Goal: Task Accomplishment & Management: Manage account settings

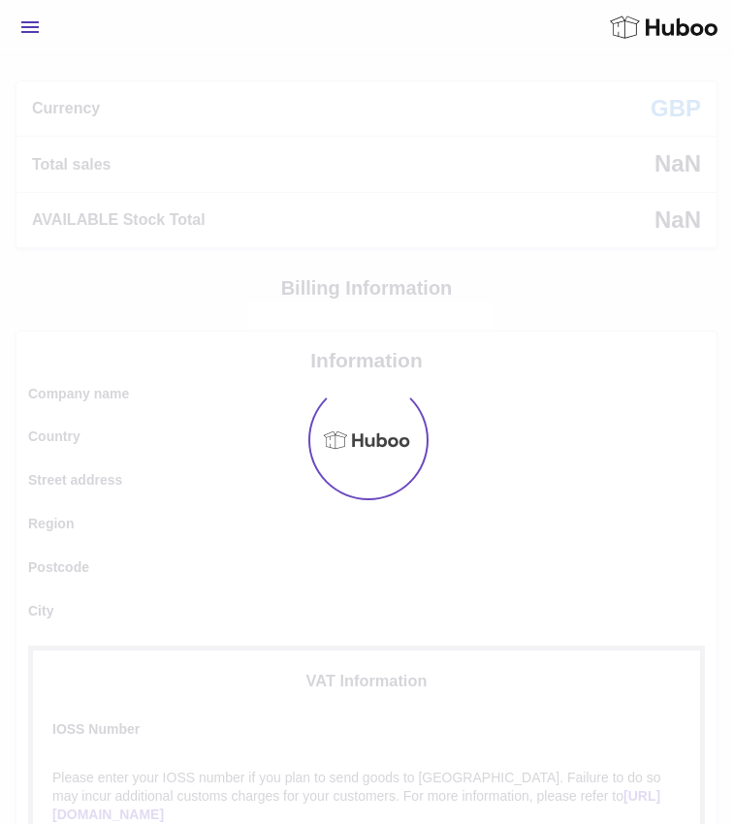
select select
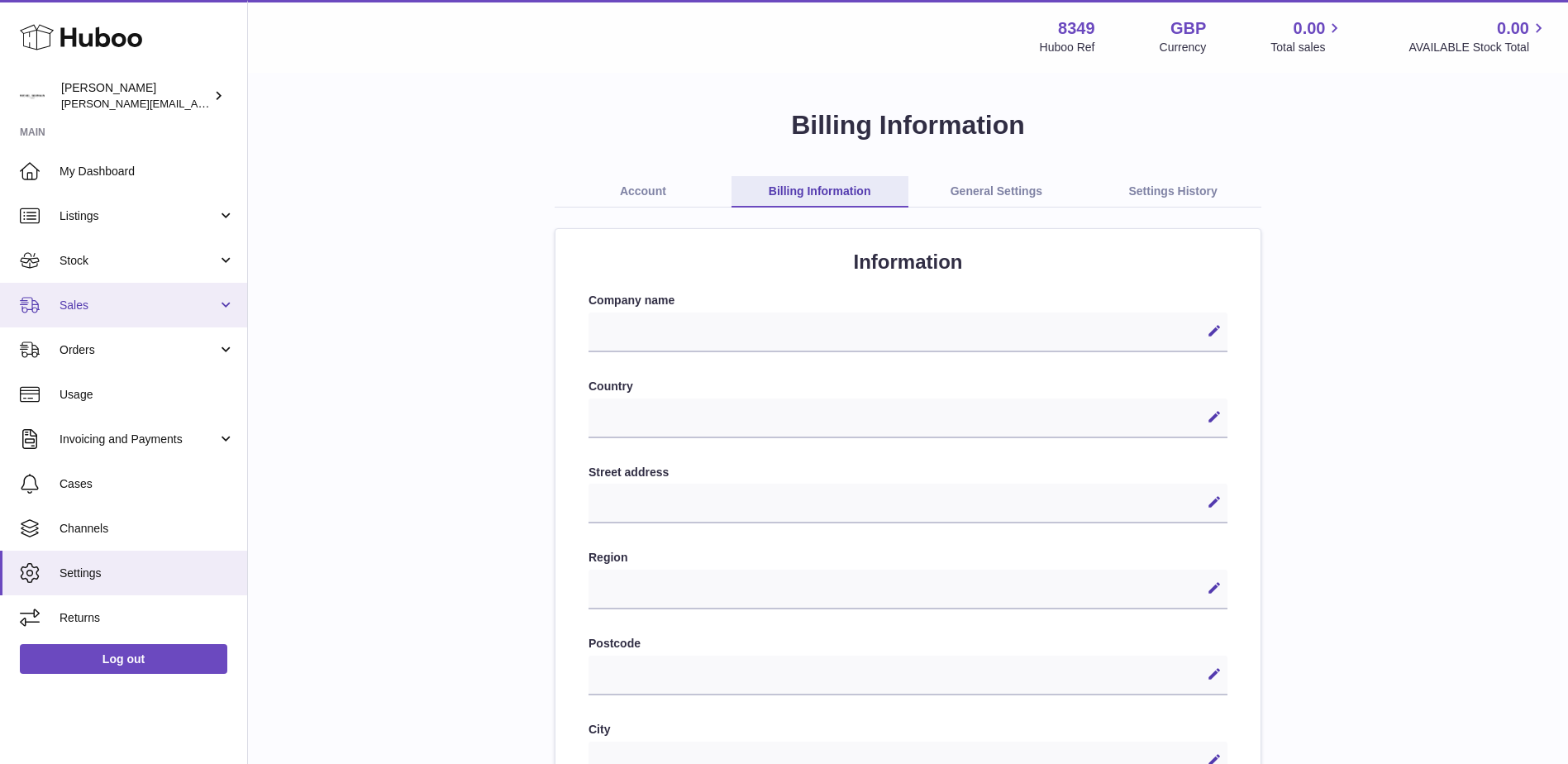
click at [71, 311] on span "Sales" at bounding box center [138, 305] width 158 height 15
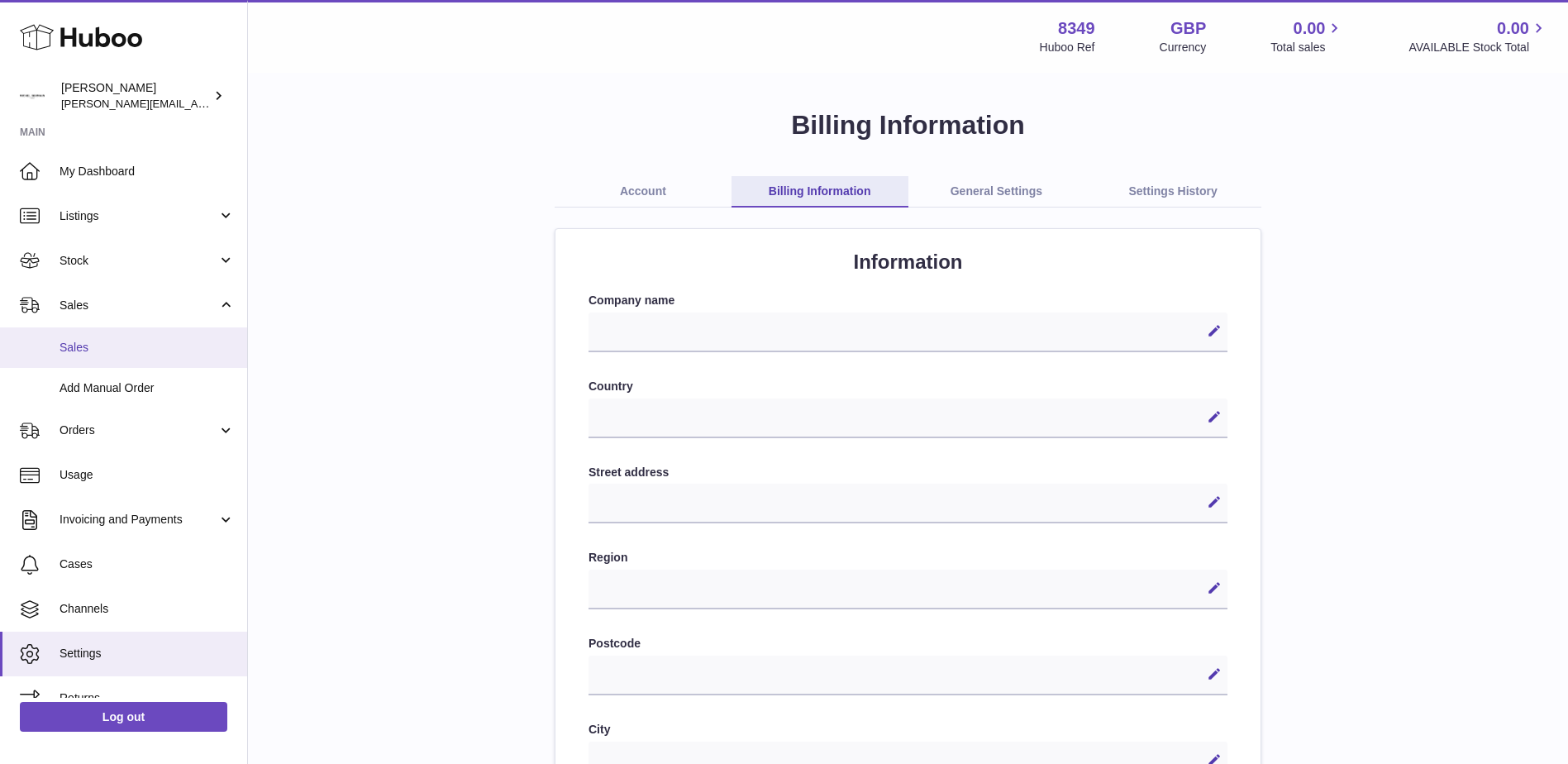
click at [78, 350] on span "Sales" at bounding box center [147, 348] width 176 height 15
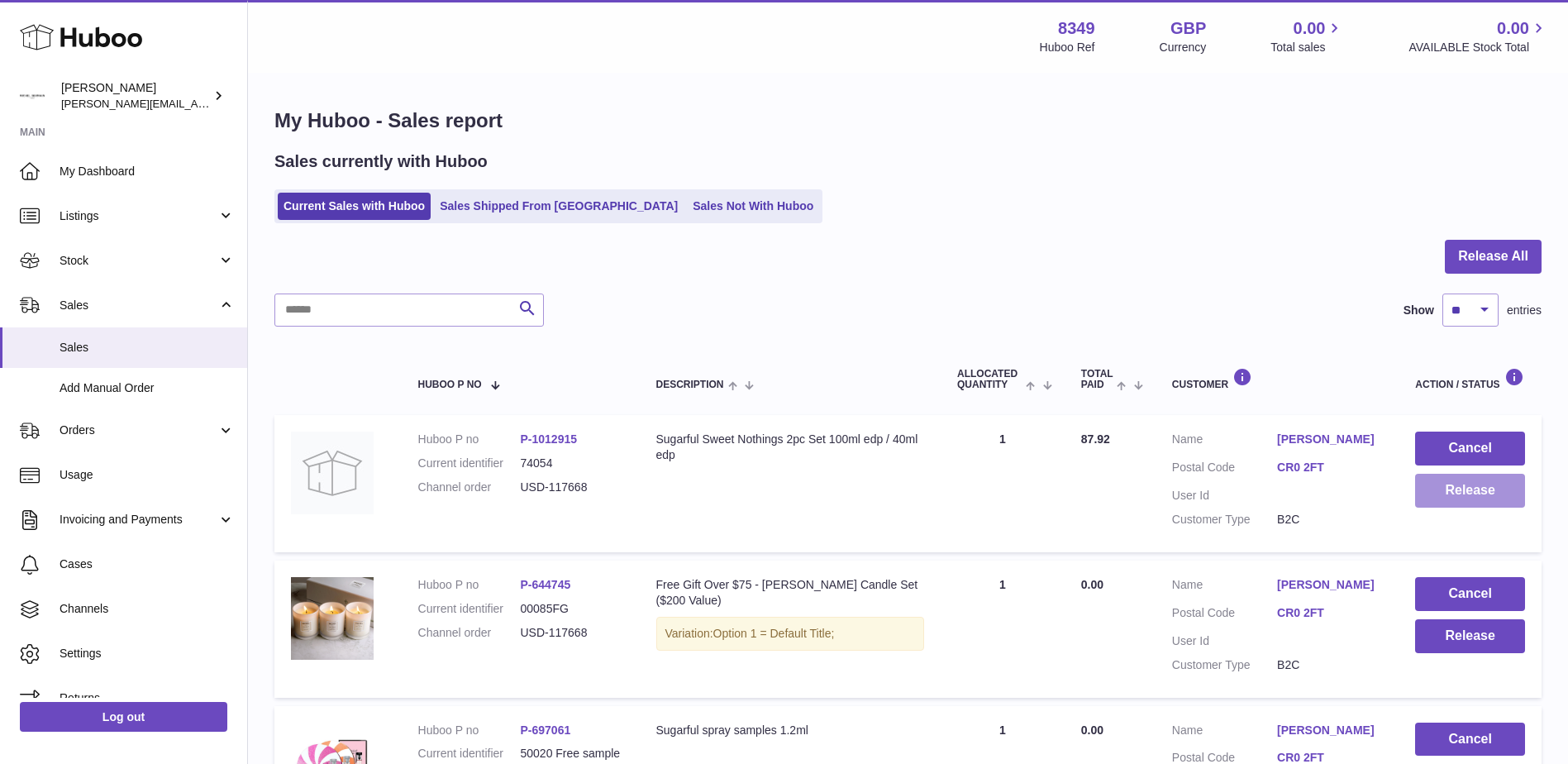
click at [1453, 495] on button "Release" at bounding box center [1469, 491] width 110 height 34
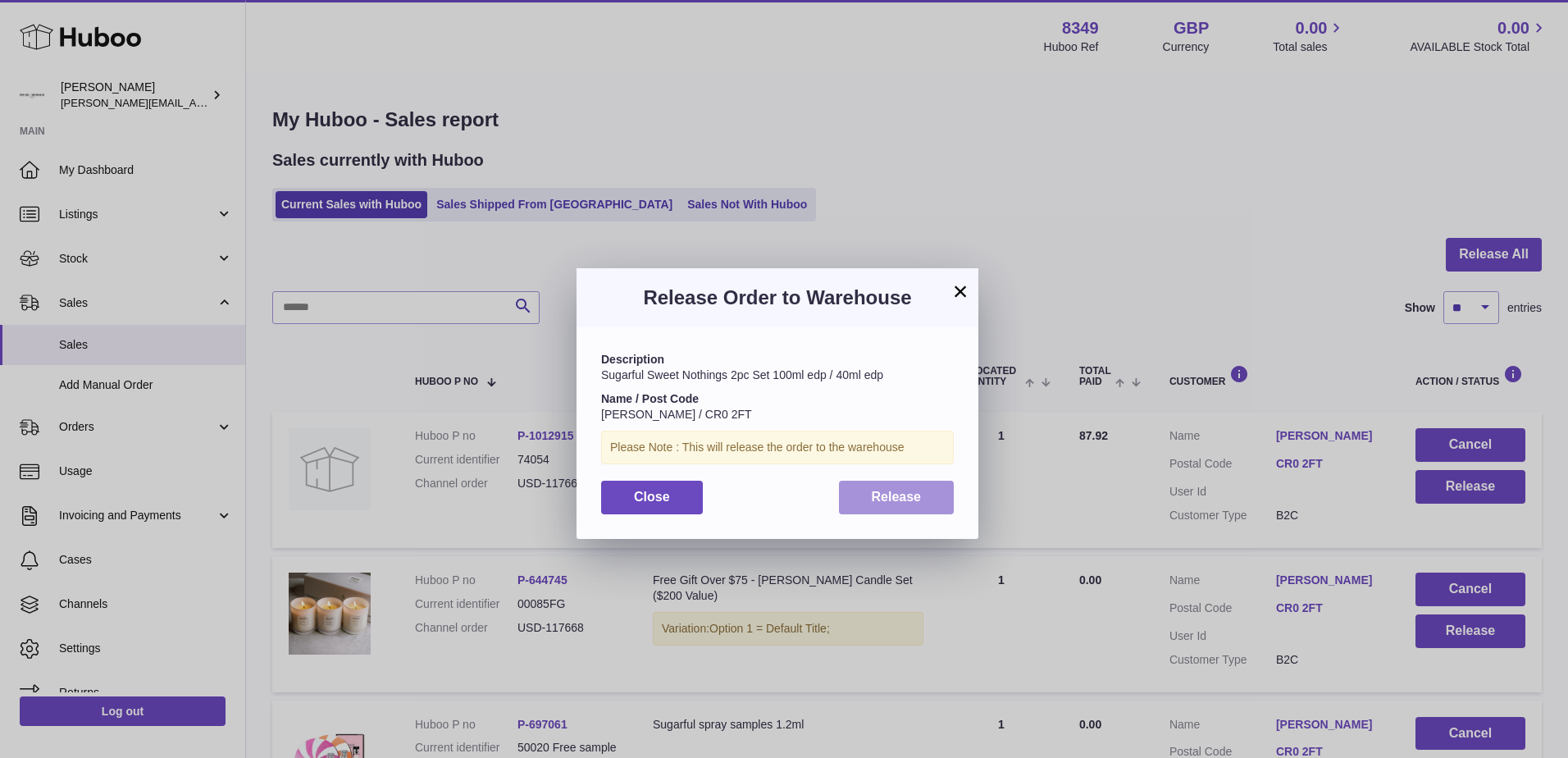
click at [883, 501] on span "Release" at bounding box center [896, 497] width 50 height 14
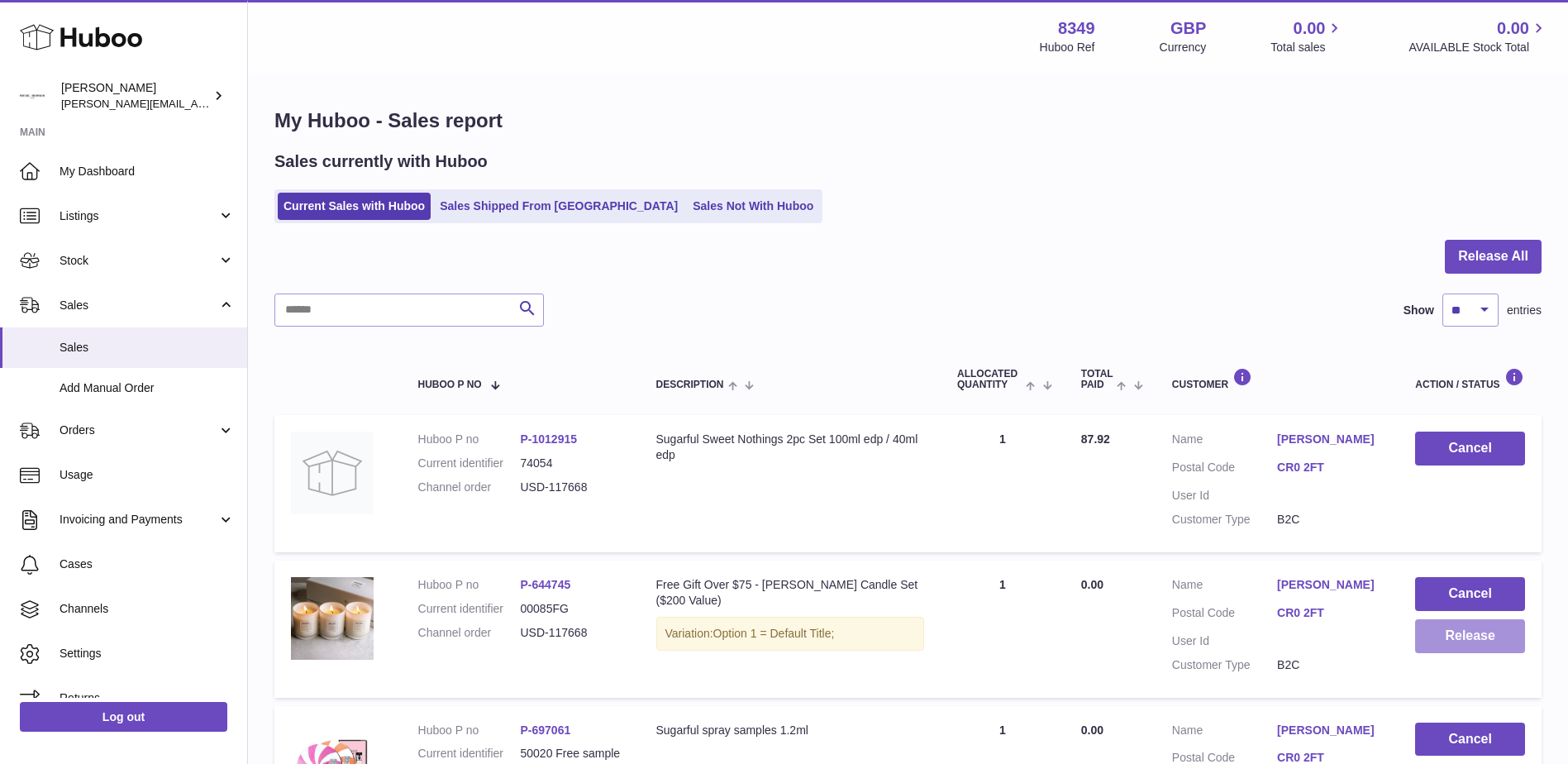
click at [1462, 638] on button "Release" at bounding box center [1469, 636] width 110 height 34
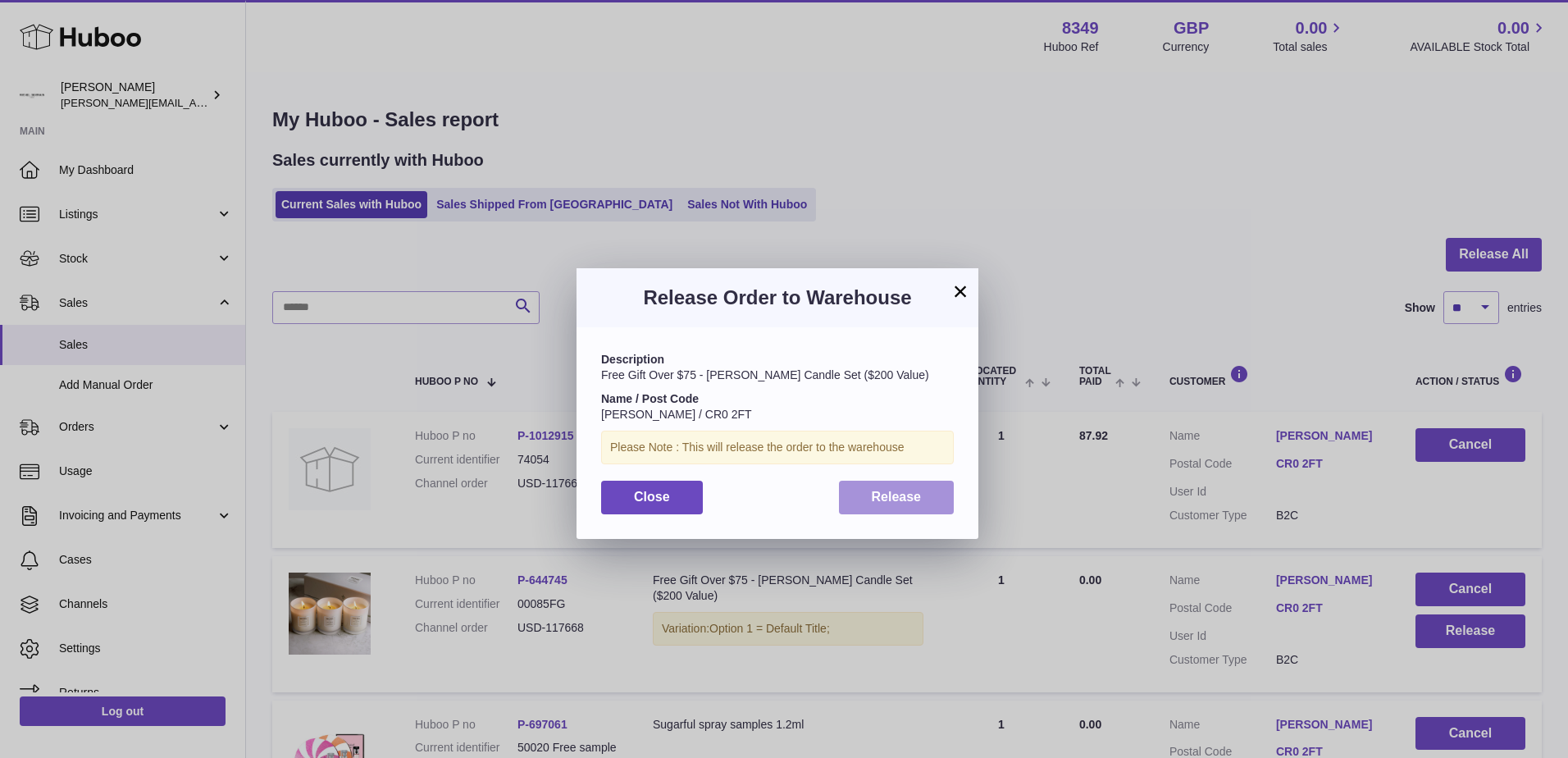
click at [890, 490] on span "Release" at bounding box center [896, 497] width 50 height 14
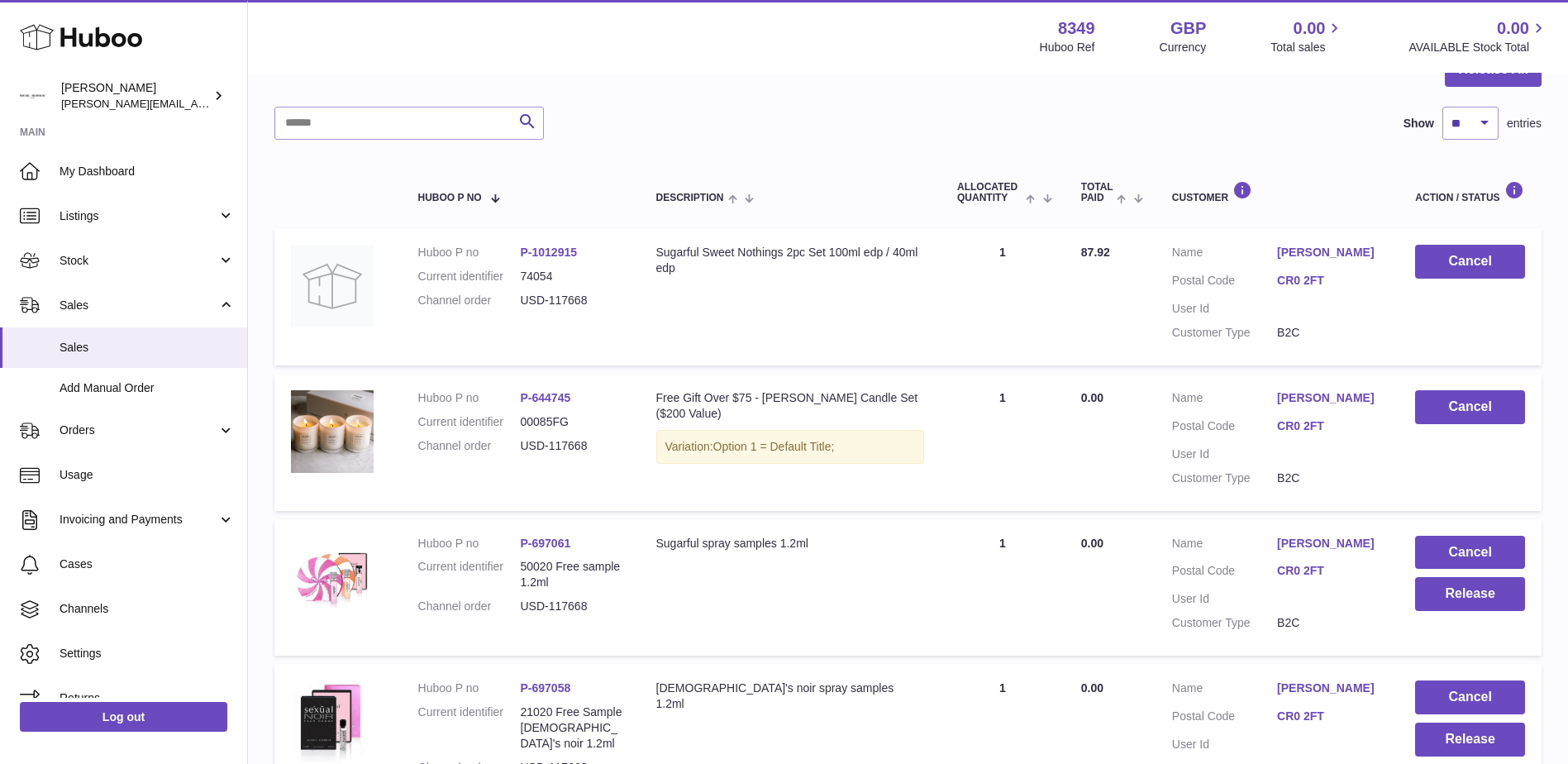
scroll to position [264, 0]
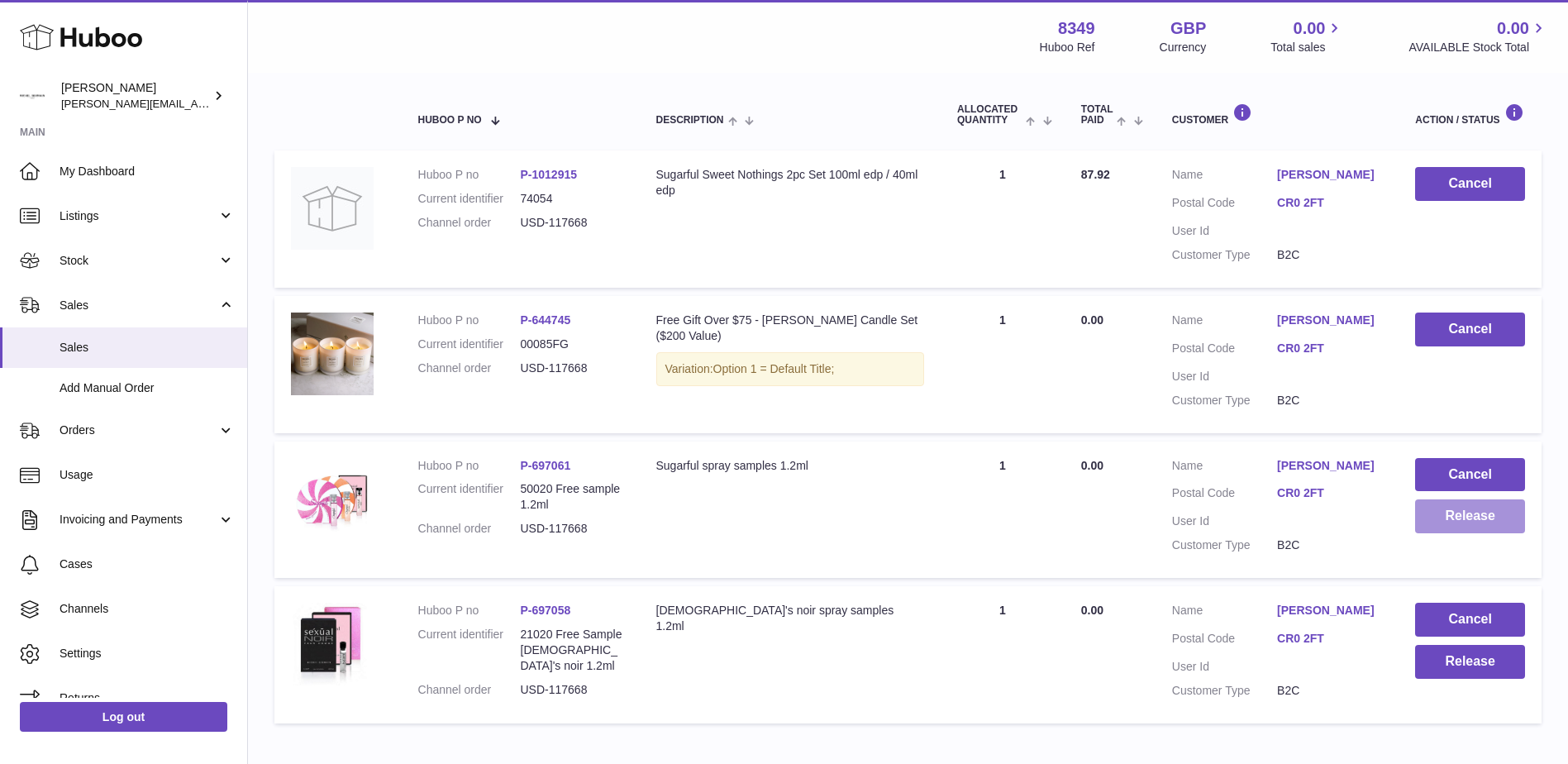
click at [1465, 519] on button "Release" at bounding box center [1469, 517] width 110 height 34
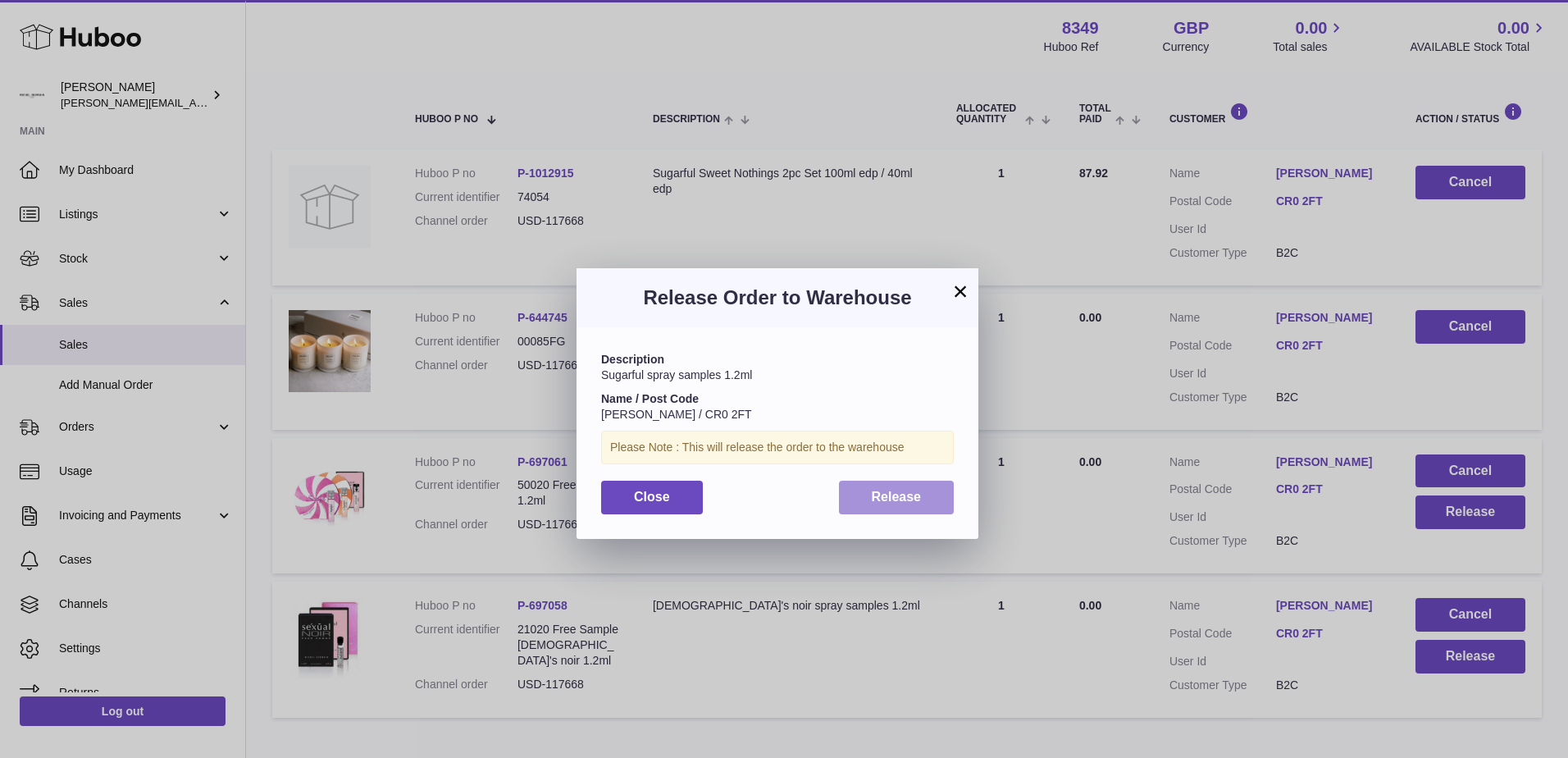
click at [913, 500] on span "Release" at bounding box center [896, 497] width 50 height 14
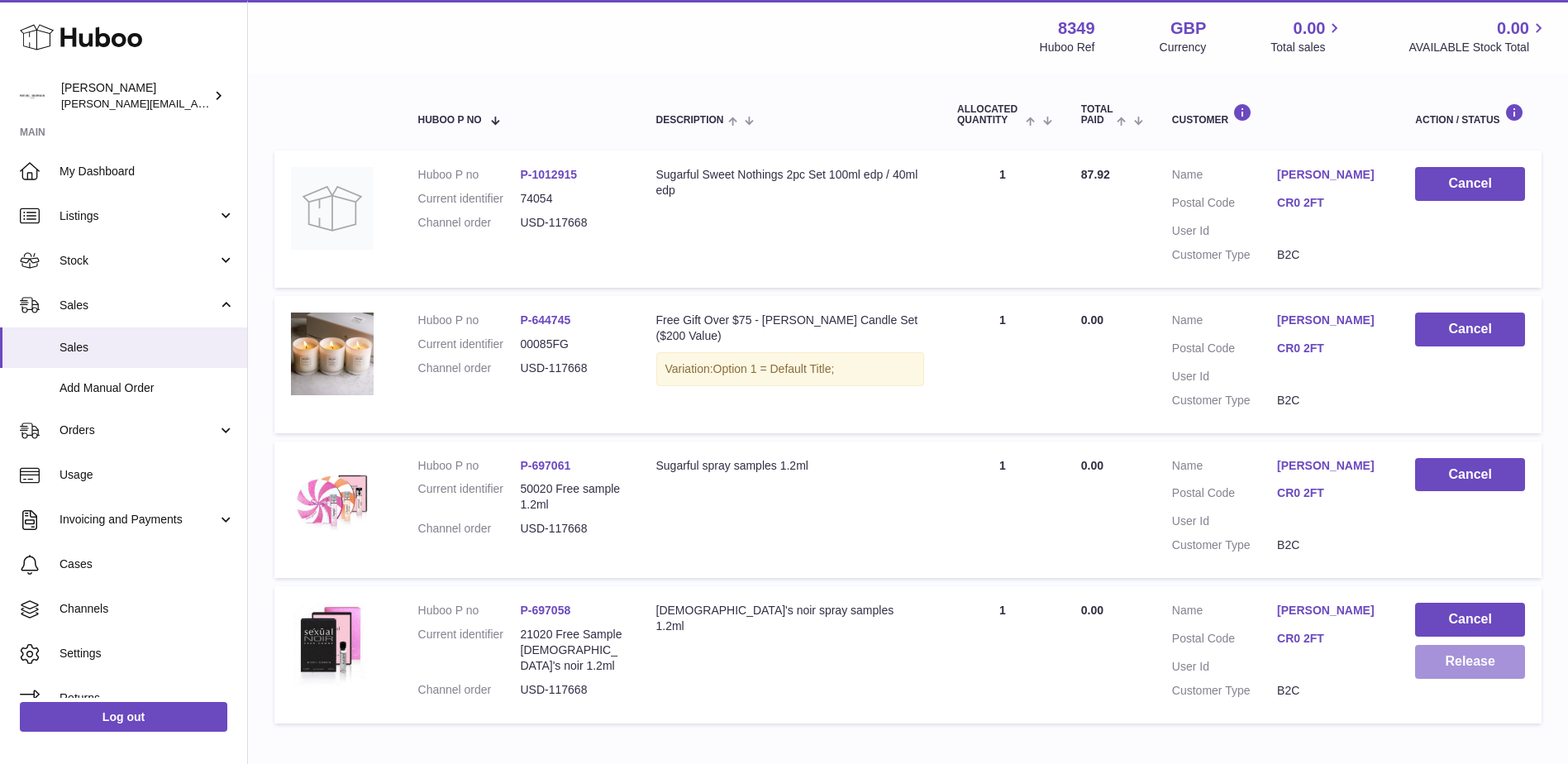
click at [1467, 657] on button "Release" at bounding box center [1469, 662] width 110 height 34
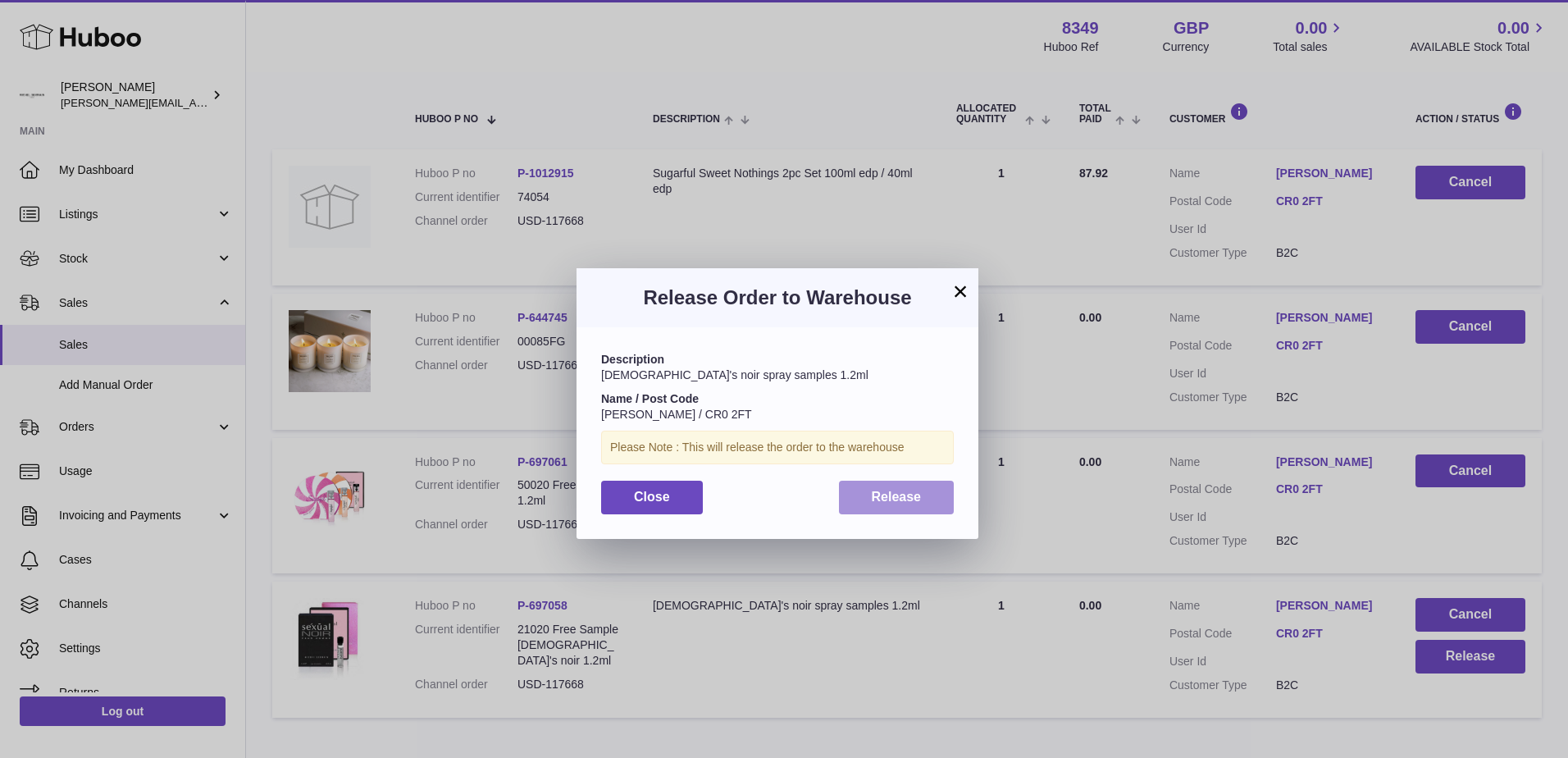
click at [892, 498] on span "Release" at bounding box center [896, 497] width 50 height 14
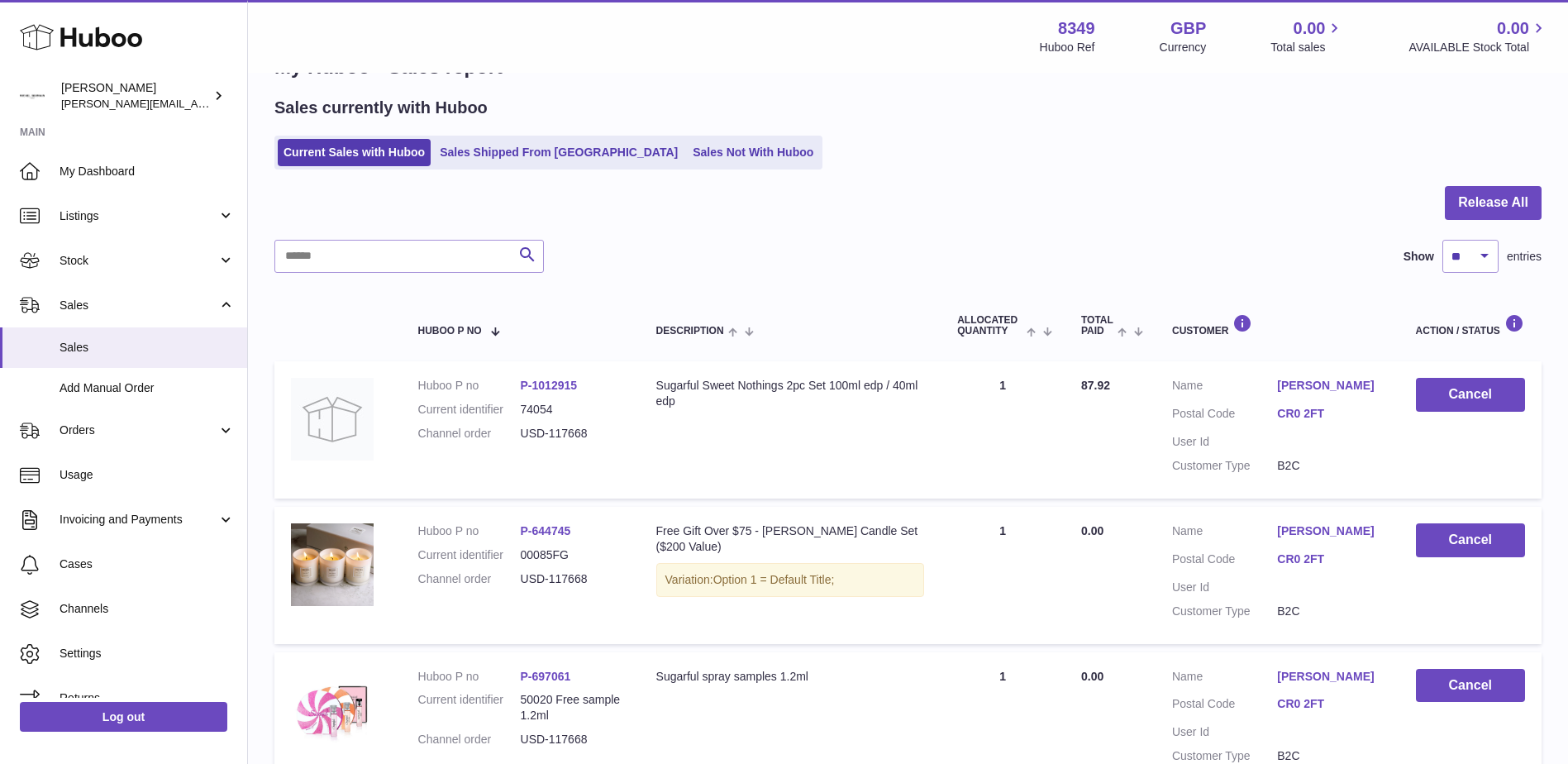
scroll to position [0, 0]
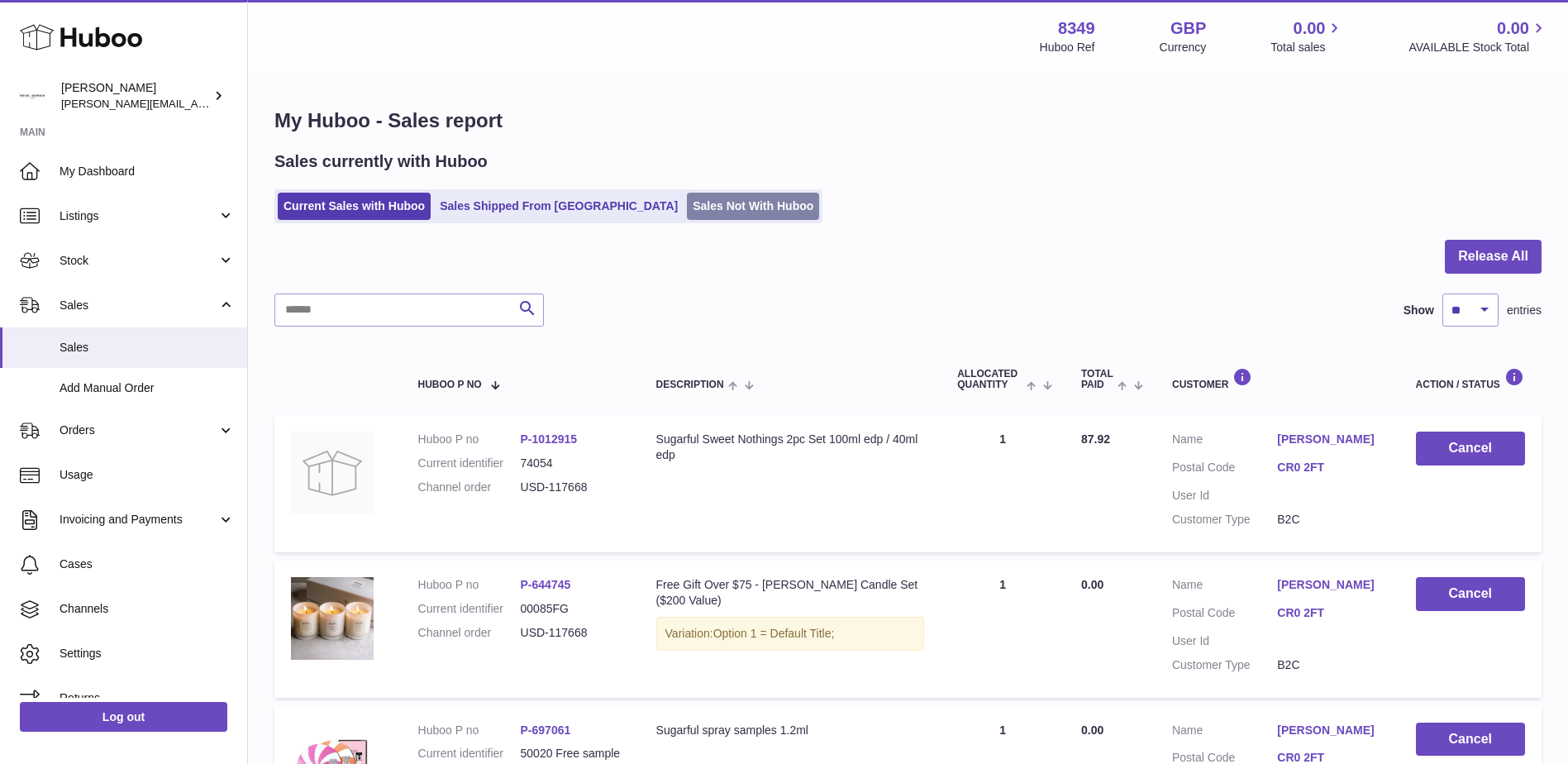
click at [687, 208] on link "Sales Not With Huboo" at bounding box center [752, 206] width 132 height 27
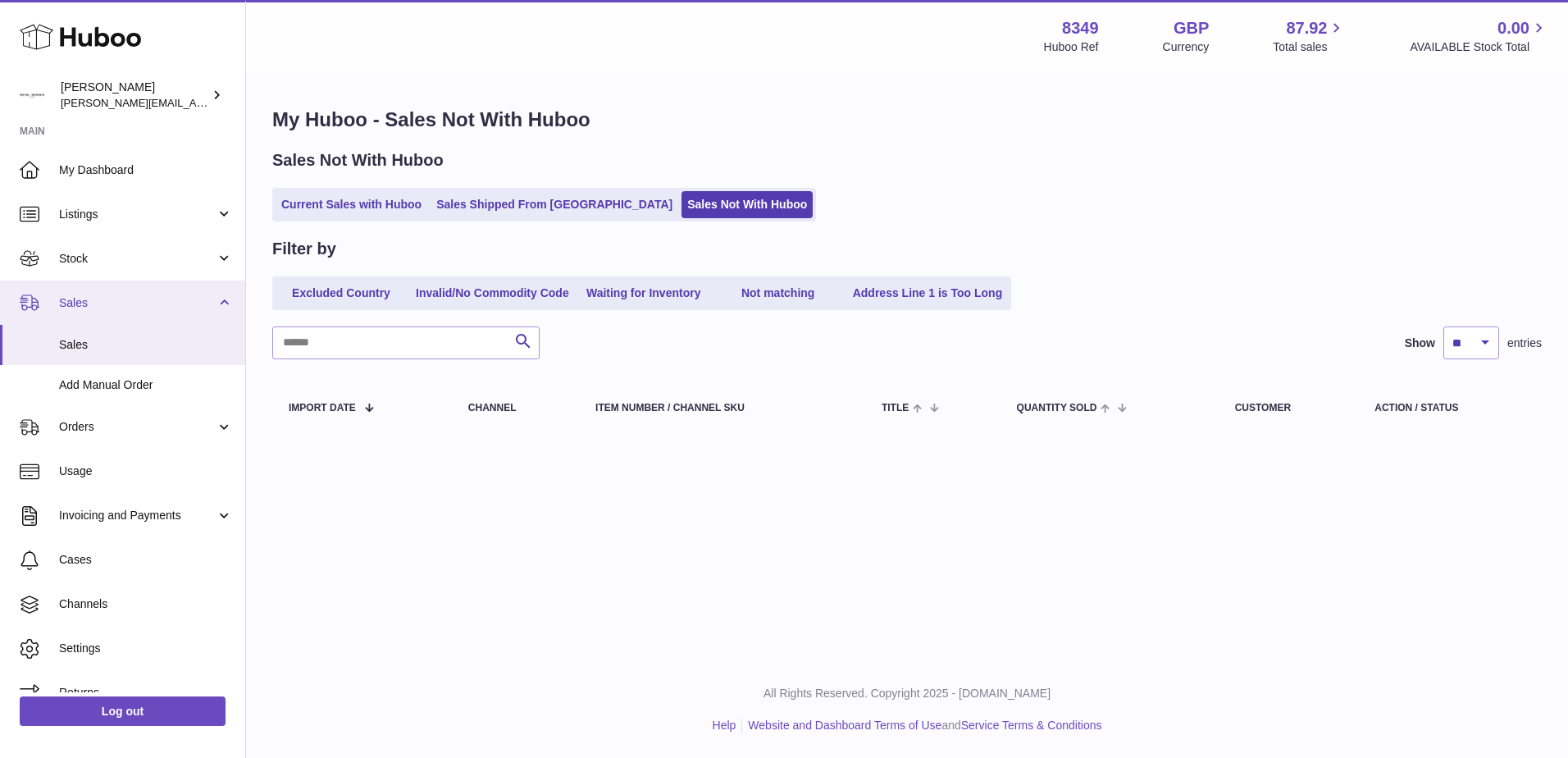
click at [65, 304] on span "Sales" at bounding box center [137, 303] width 156 height 15
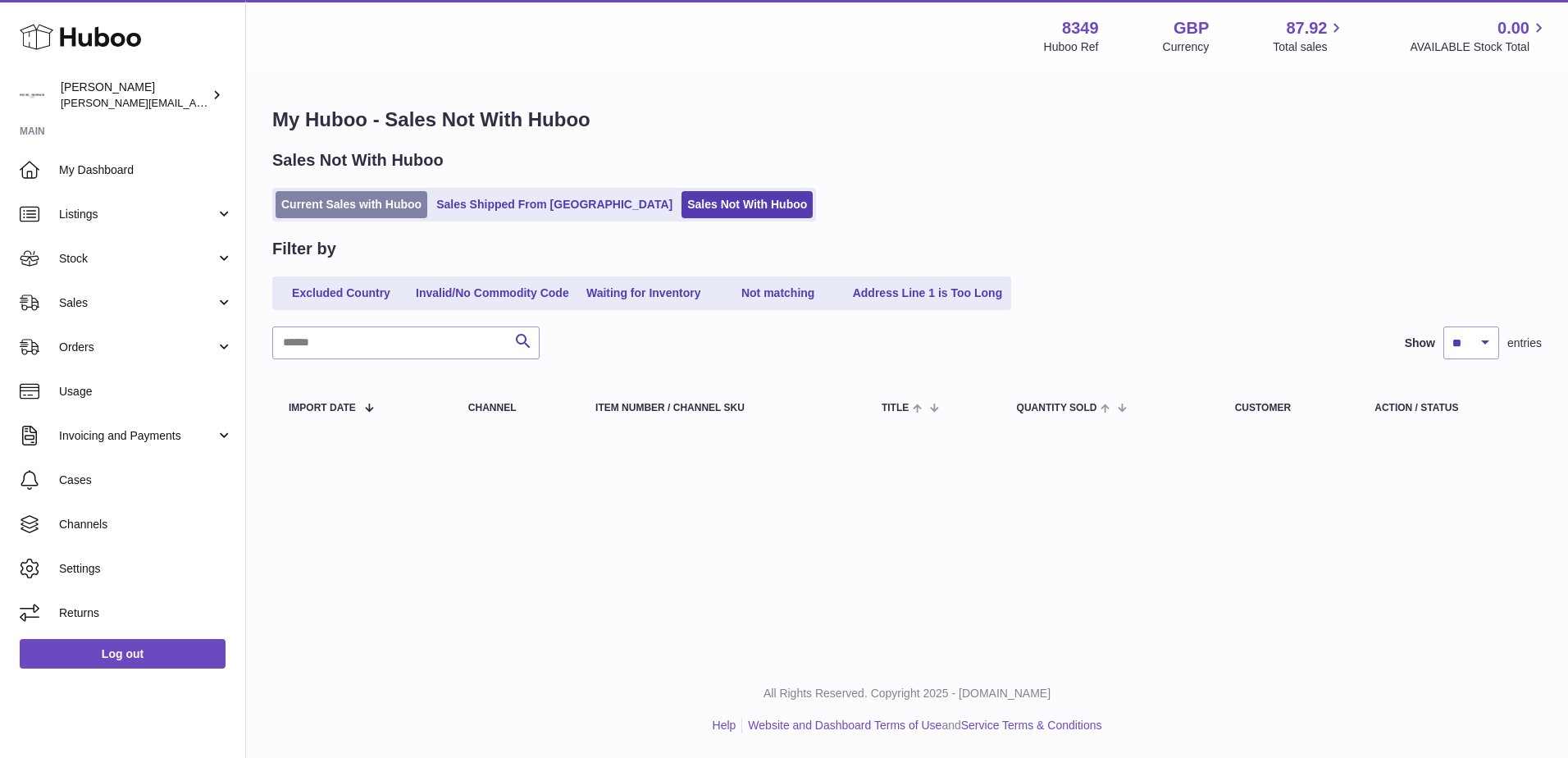
click at [328, 202] on link "Current Sales with Huboo" at bounding box center [351, 205] width 151 height 27
